Goal: Transaction & Acquisition: Purchase product/service

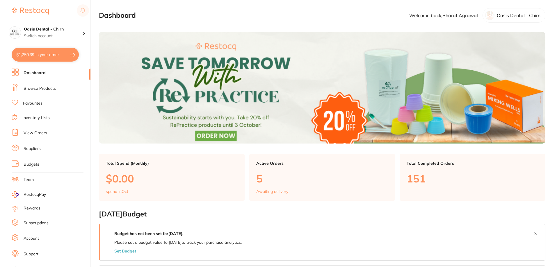
click at [51, 53] on button "$1,250.39 in your order" at bounding box center [45, 55] width 67 height 14
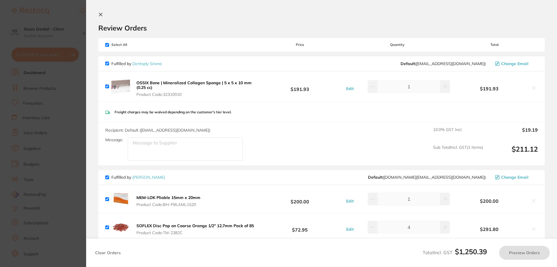
checkbox input "true"
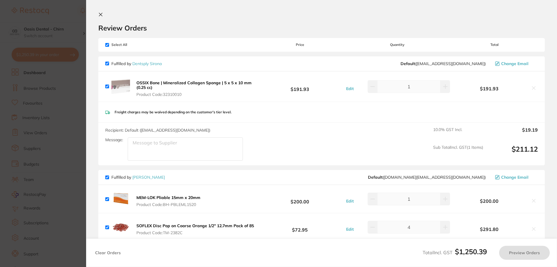
checkbox input "true"
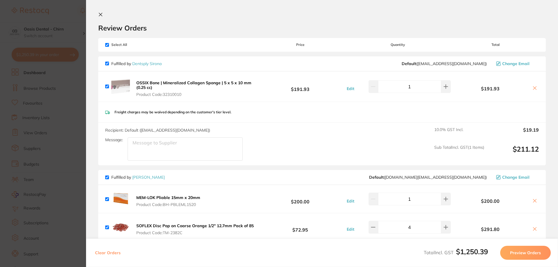
click at [103, 18] on div "Review Orders" at bounding box center [322, 22] width 448 height 20
click at [100, 14] on icon at bounding box center [100, 14] width 3 height 3
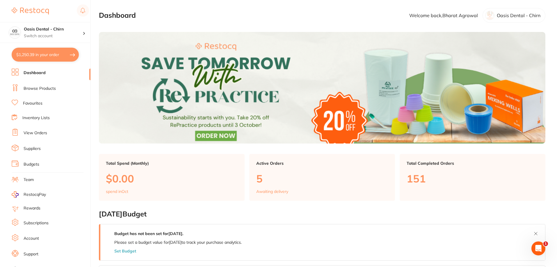
click at [58, 88] on li "Browse Products" at bounding box center [51, 88] width 79 height 9
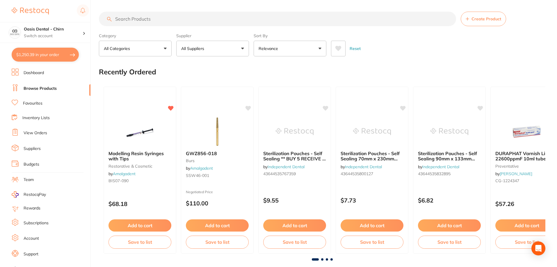
click at [156, 20] on input "search" at bounding box center [277, 19] width 357 height 15
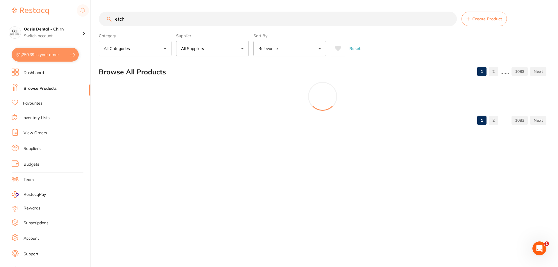
type input "etch"
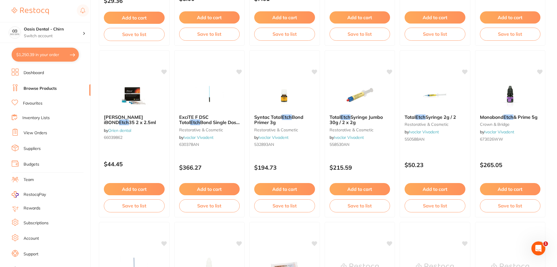
scroll to position [29, 0]
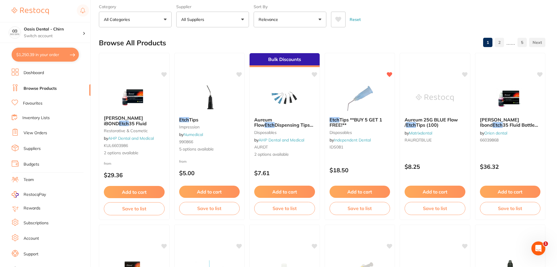
drag, startPoint x: 38, startPoint y: 105, endPoint x: 123, endPoint y: 85, distance: 86.9
click at [38, 104] on link "Favourites" at bounding box center [32, 104] width 19 height 6
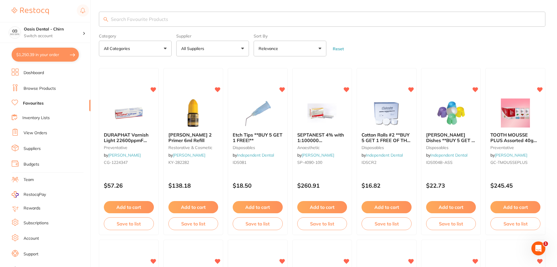
click at [145, 23] on input "search" at bounding box center [322, 19] width 446 height 15
type input "etch"
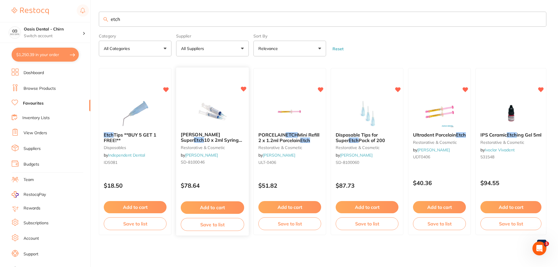
click at [215, 111] on img at bounding box center [212, 112] width 38 height 29
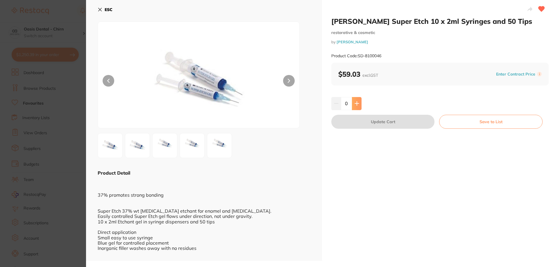
click at [358, 105] on icon at bounding box center [357, 103] width 5 height 5
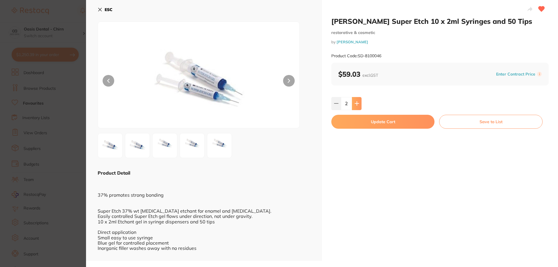
click at [358, 105] on icon at bounding box center [357, 103] width 5 height 5
type input "3"
click at [370, 118] on button "Update Cart" at bounding box center [383, 122] width 103 height 14
checkbox input "false"
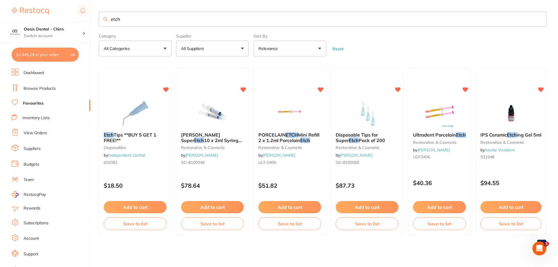
click at [54, 58] on button "$1,445.19 in your order" at bounding box center [45, 55] width 67 height 14
checkbox input "true"
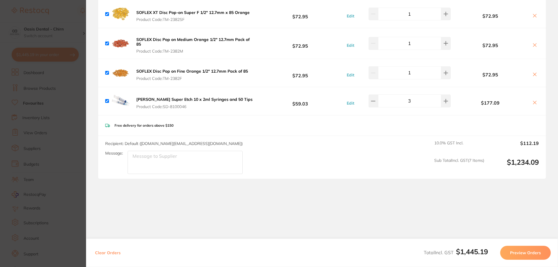
scroll to position [274, 0]
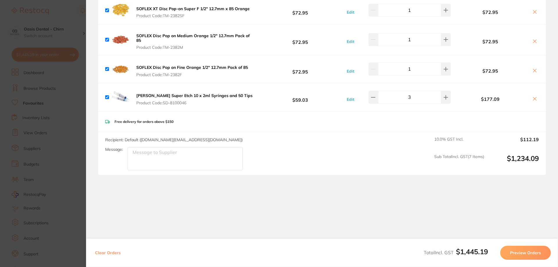
click at [540, 256] on button "Preview Orders" at bounding box center [526, 253] width 51 height 14
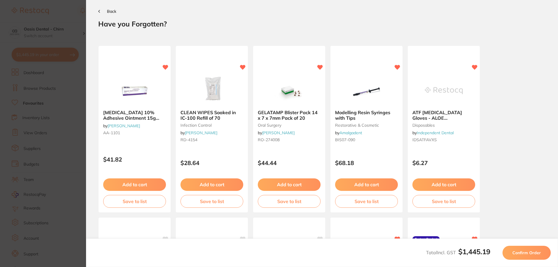
scroll to position [0, 0]
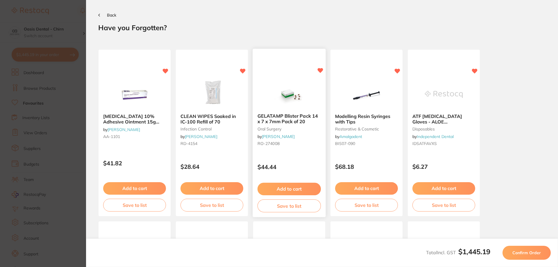
click at [306, 190] on button "Add to cart" at bounding box center [289, 189] width 63 height 13
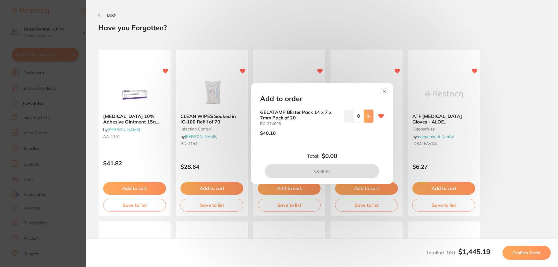
click at [365, 120] on button at bounding box center [369, 116] width 10 height 13
type input "1"
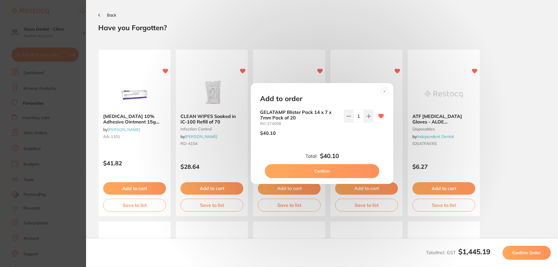
click at [366, 172] on button "Confirm" at bounding box center [322, 171] width 115 height 14
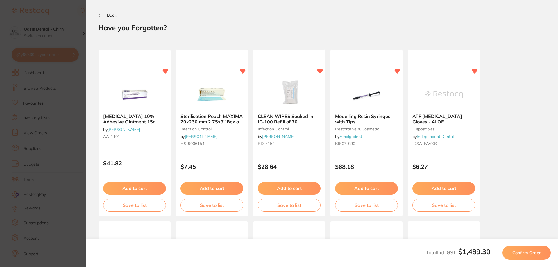
click at [102, 15] on button "Back" at bounding box center [107, 15] width 18 height 5
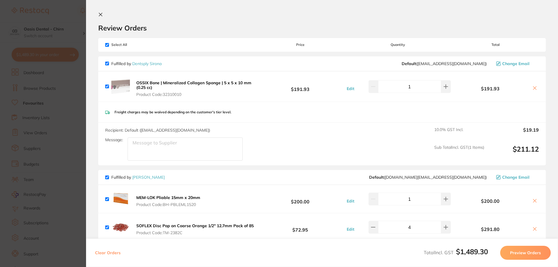
click at [101, 10] on section "Review Orders Your orders are being processed and we will notify you once we ha…" at bounding box center [322, 133] width 472 height 267
click at [102, 14] on icon at bounding box center [100, 14] width 5 height 5
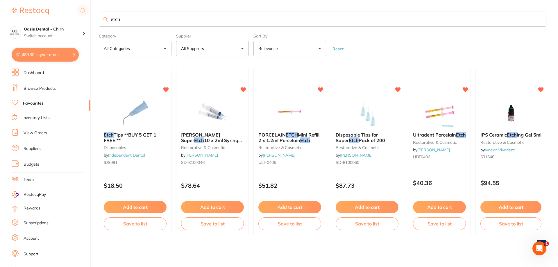
click at [130, 18] on input "etch" at bounding box center [323, 19] width 448 height 15
type input "e"
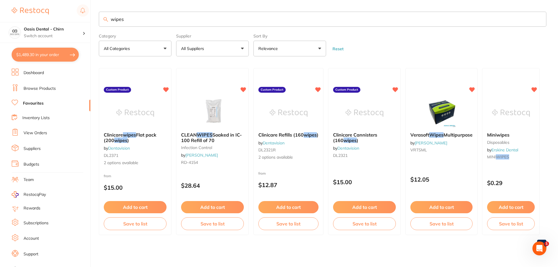
type input "wipes"
